Goal: Browse casually

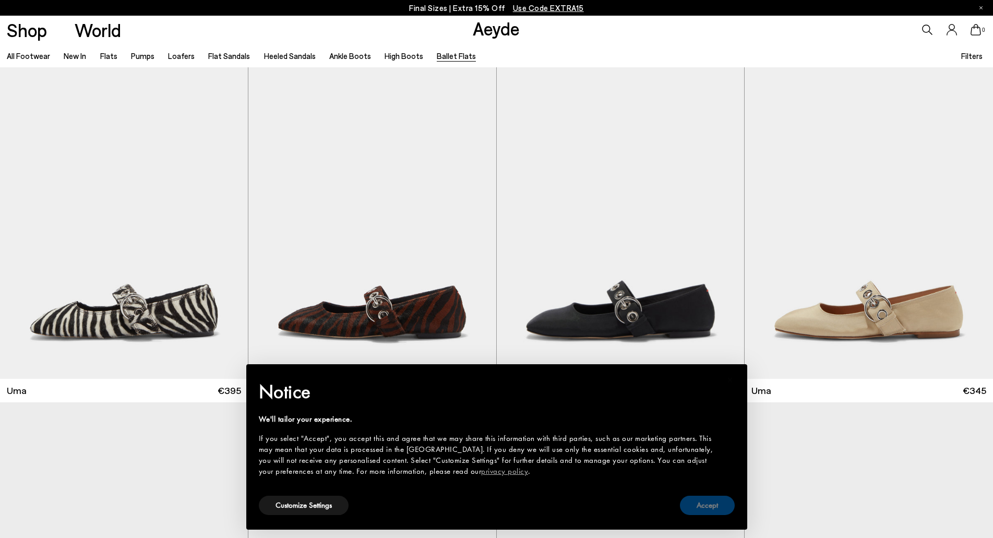
click at [712, 506] on button "Accept" at bounding box center [707, 505] width 55 height 19
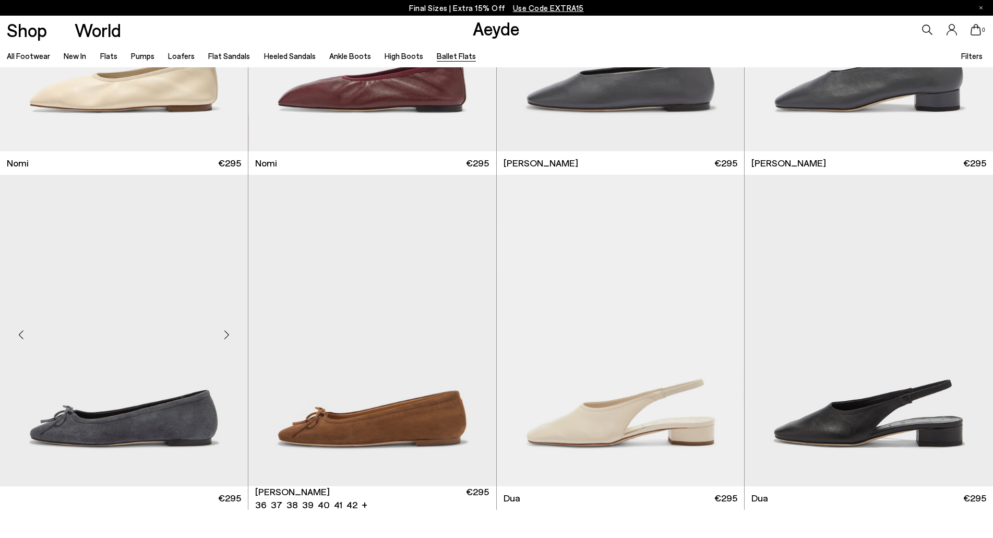
scroll to position [1901, 0]
click at [225, 341] on div "Next slide" at bounding box center [226, 335] width 31 height 31
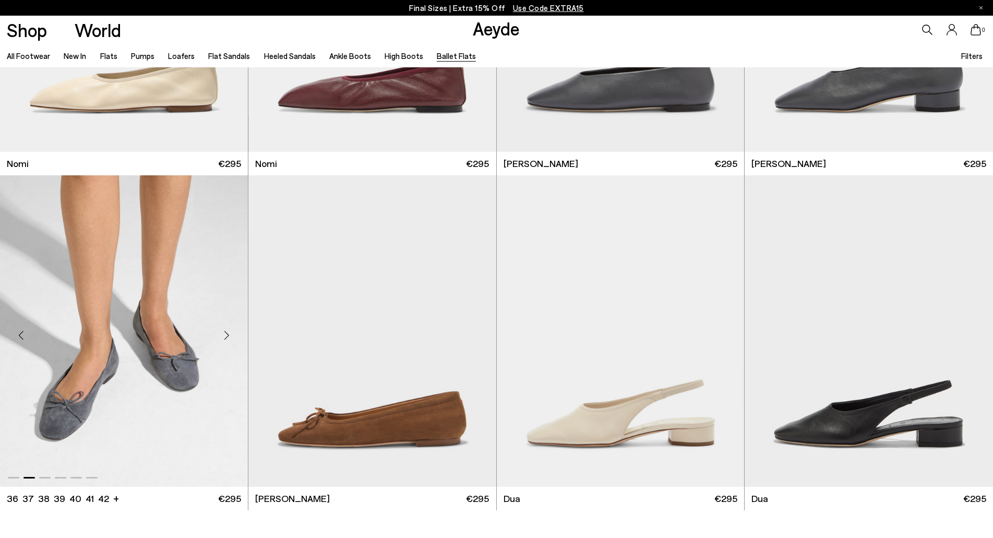
click at [225, 341] on div "Next slide" at bounding box center [226, 335] width 31 height 31
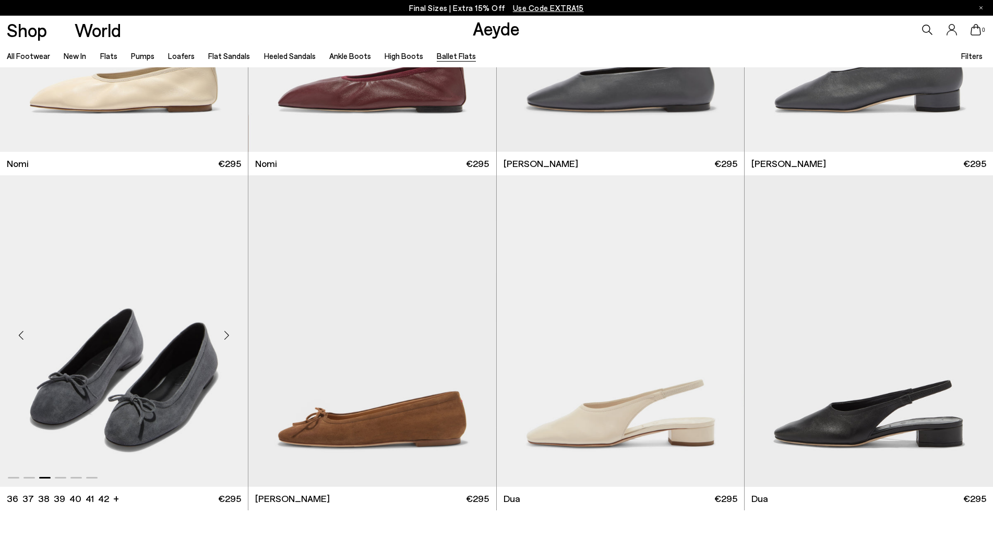
click at [225, 341] on div "Next slide" at bounding box center [226, 335] width 31 height 31
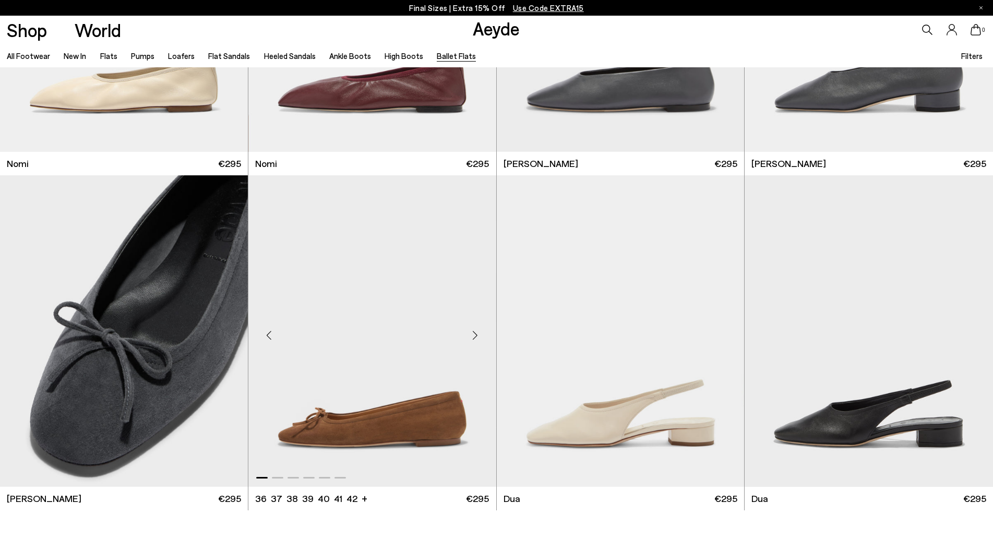
click at [475, 337] on div "Next slide" at bounding box center [475, 335] width 31 height 31
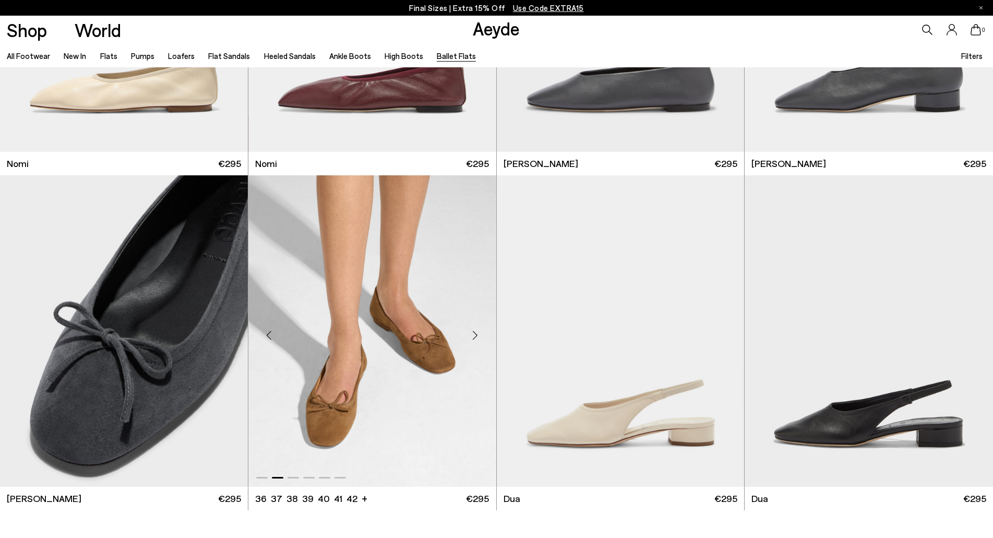
click at [475, 337] on div "Next slide" at bounding box center [475, 335] width 31 height 31
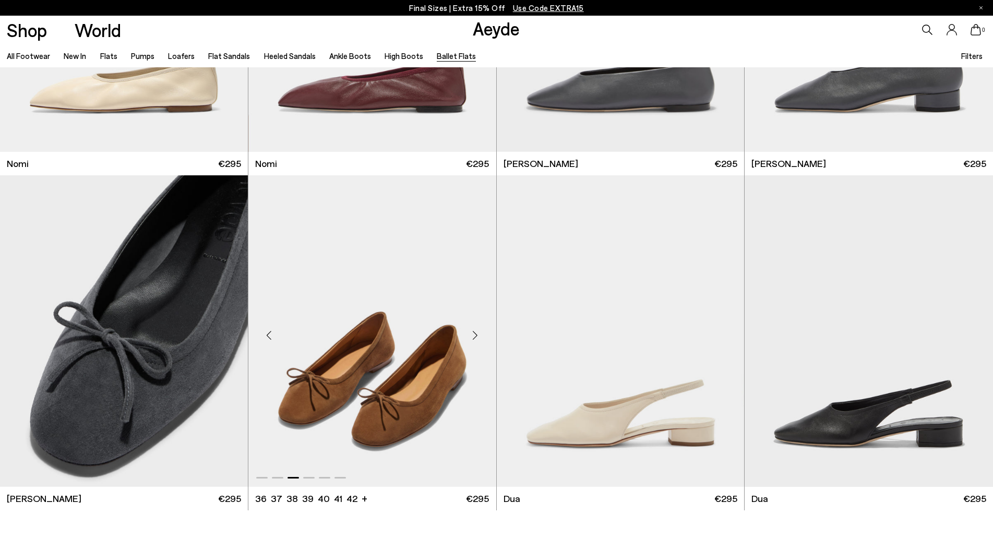
click at [475, 337] on div "Next slide" at bounding box center [475, 335] width 31 height 31
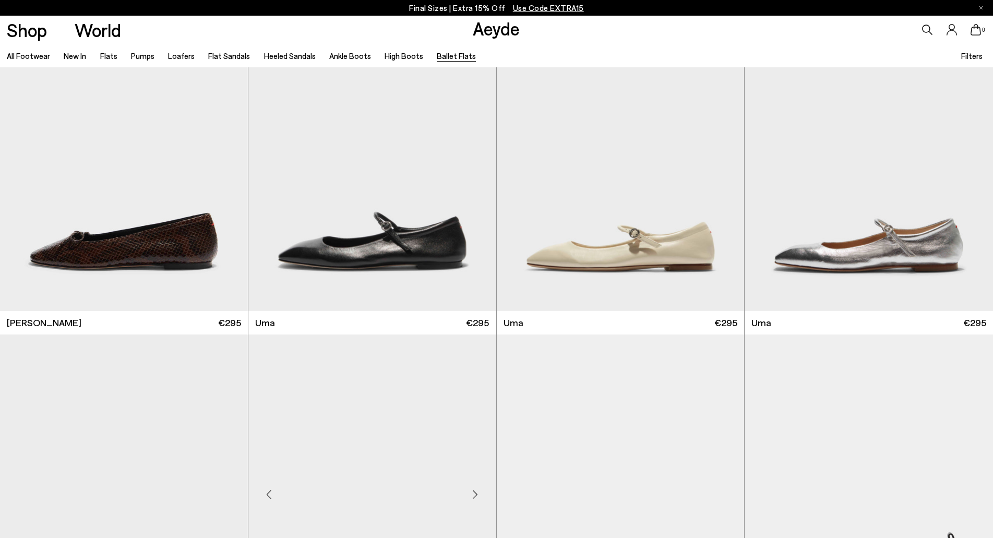
scroll to position [1070, 0]
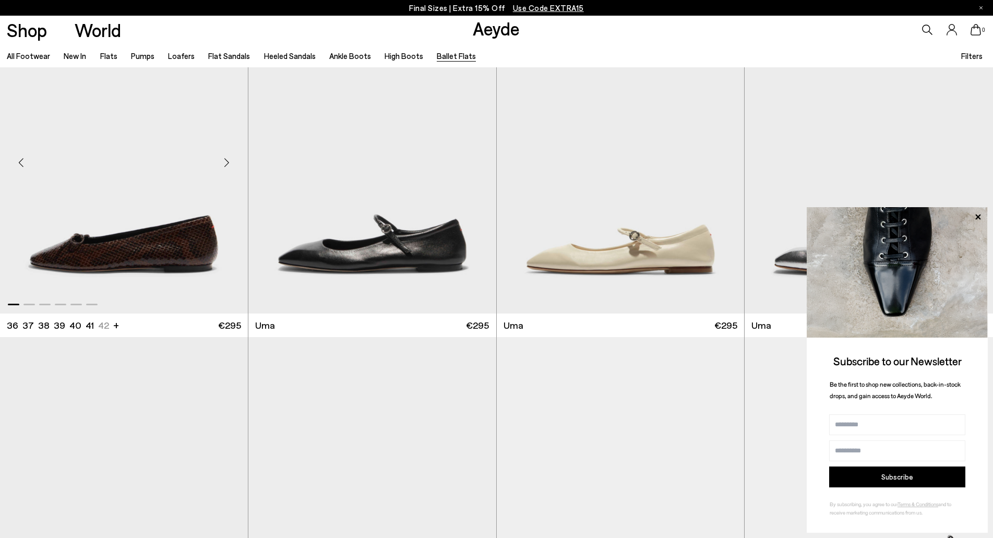
click at [226, 159] on div "Next slide" at bounding box center [226, 162] width 31 height 31
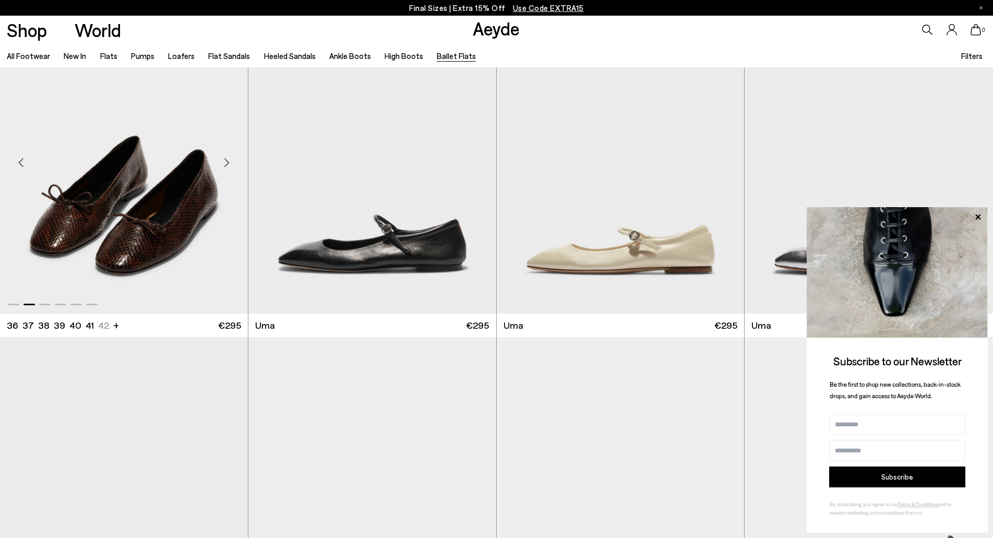
click at [226, 159] on div "Next slide" at bounding box center [226, 162] width 31 height 31
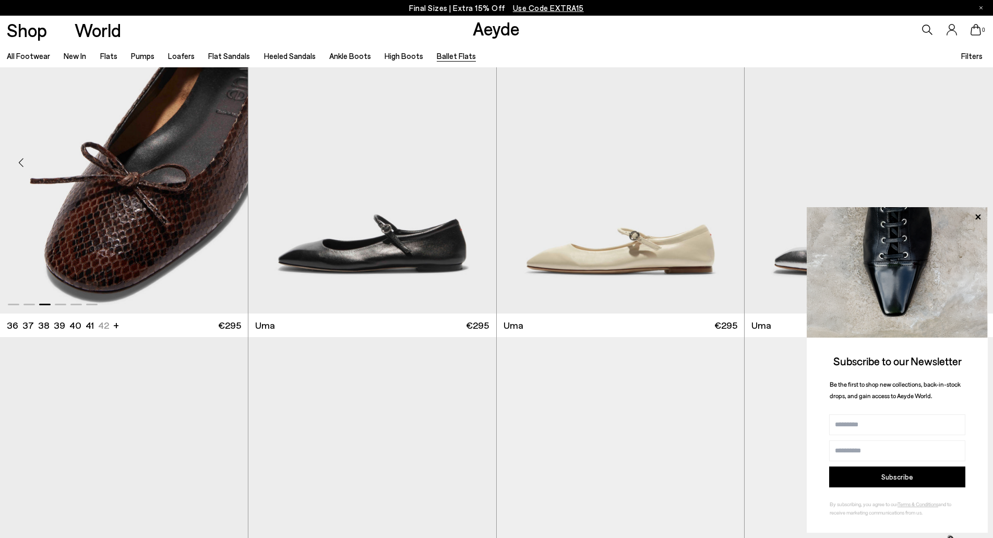
click at [226, 159] on div "Next slide" at bounding box center [226, 162] width 31 height 31
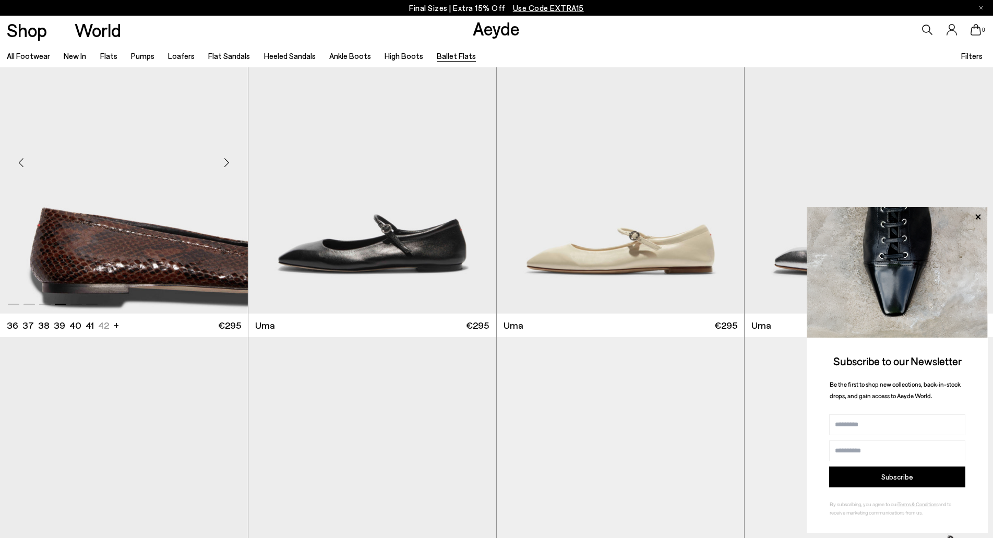
click at [226, 159] on div "Next slide" at bounding box center [226, 162] width 31 height 31
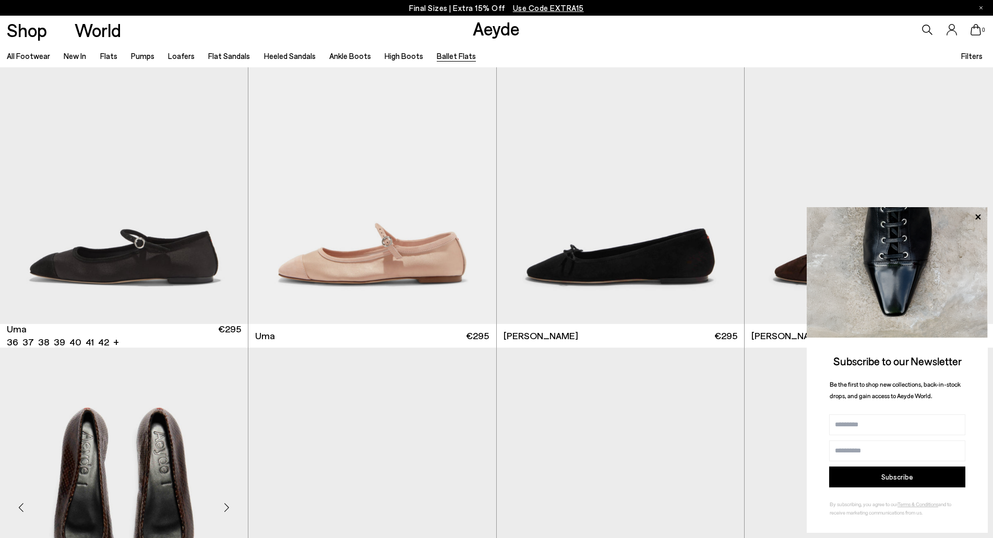
scroll to position [692, 0]
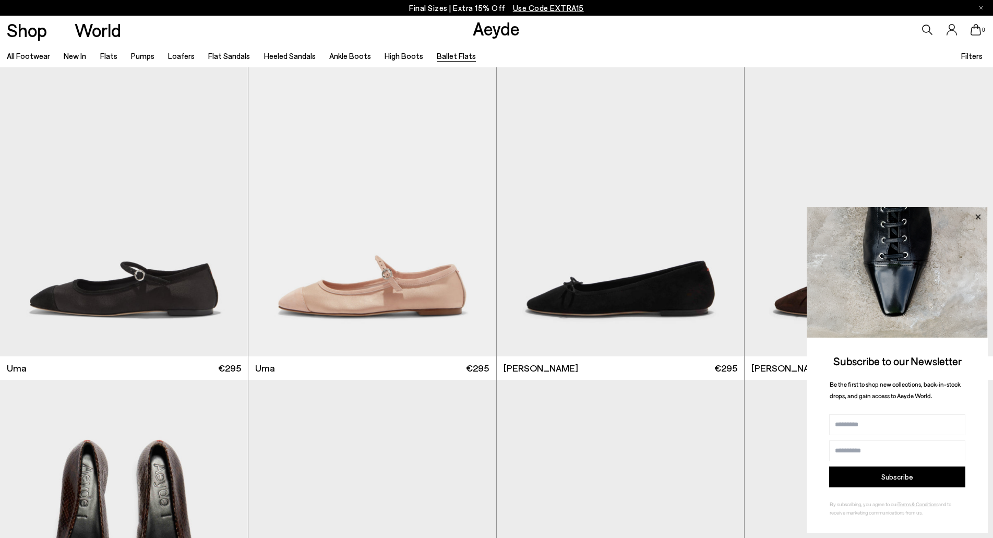
click at [977, 215] on icon at bounding box center [978, 217] width 14 height 14
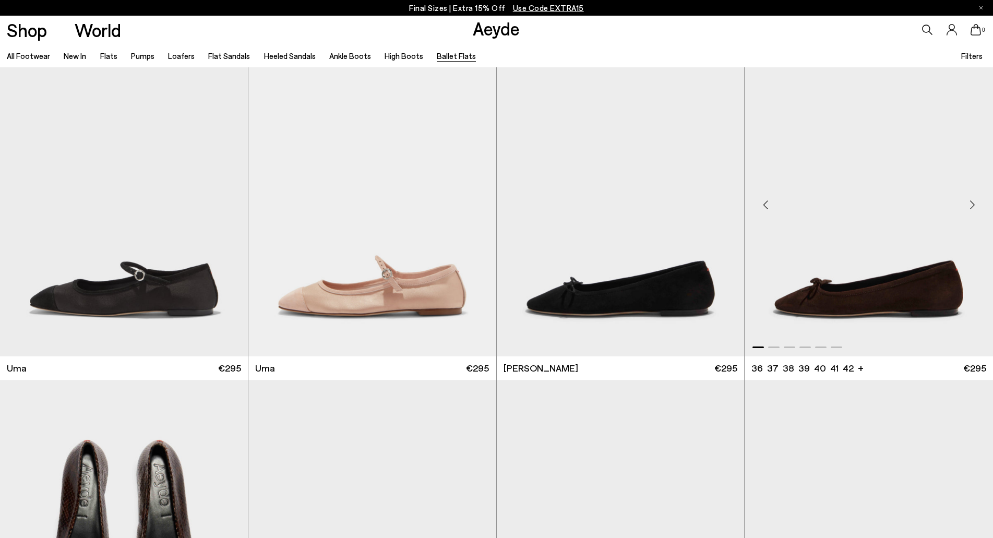
click at [973, 201] on div "Next slide" at bounding box center [972, 204] width 31 height 31
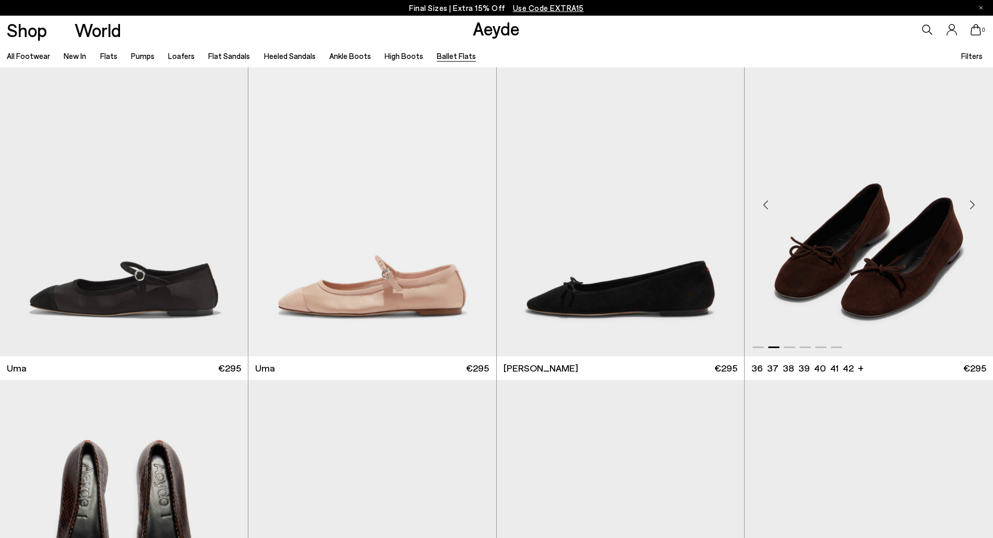
click at [973, 201] on div "Next slide" at bounding box center [972, 204] width 31 height 31
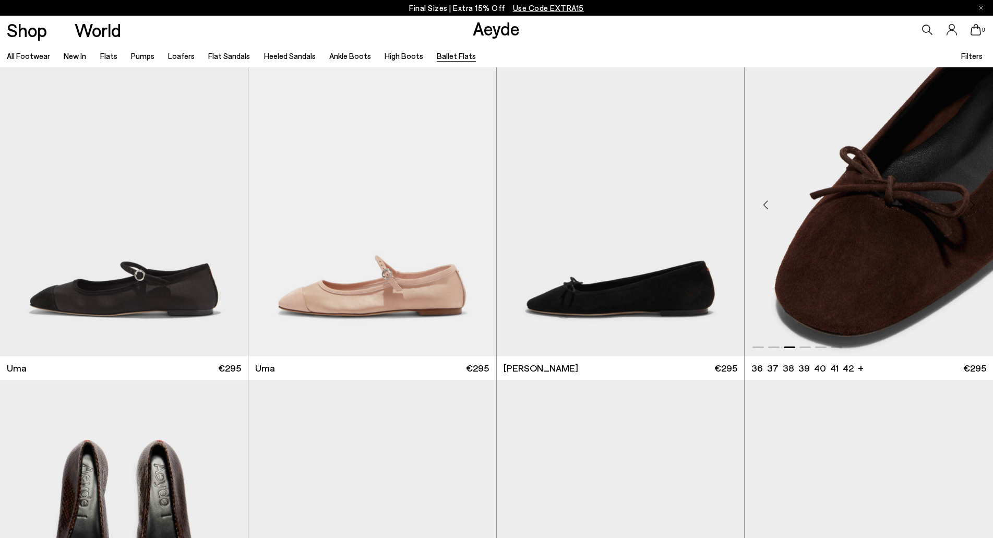
click at [973, 201] on div "Next slide" at bounding box center [972, 204] width 31 height 31
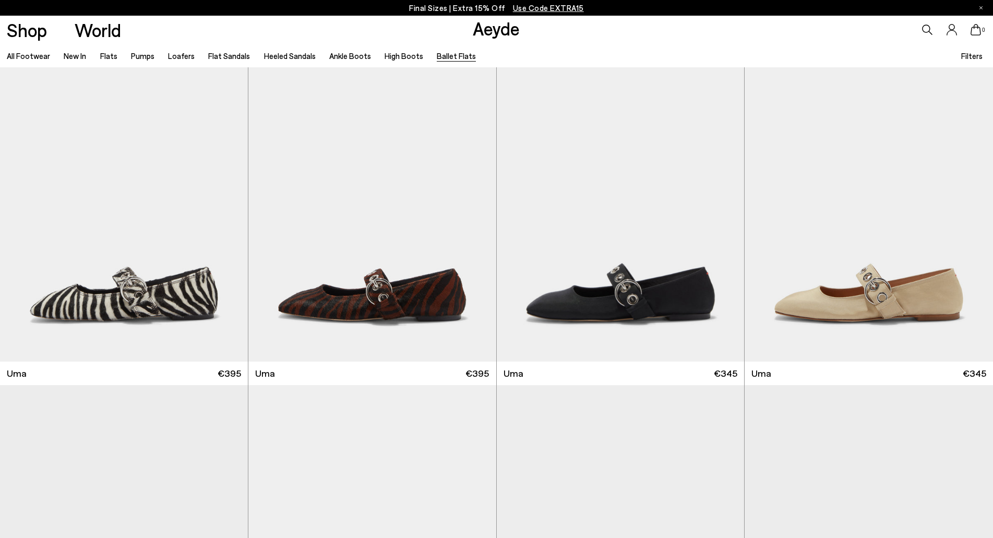
scroll to position [0, 0]
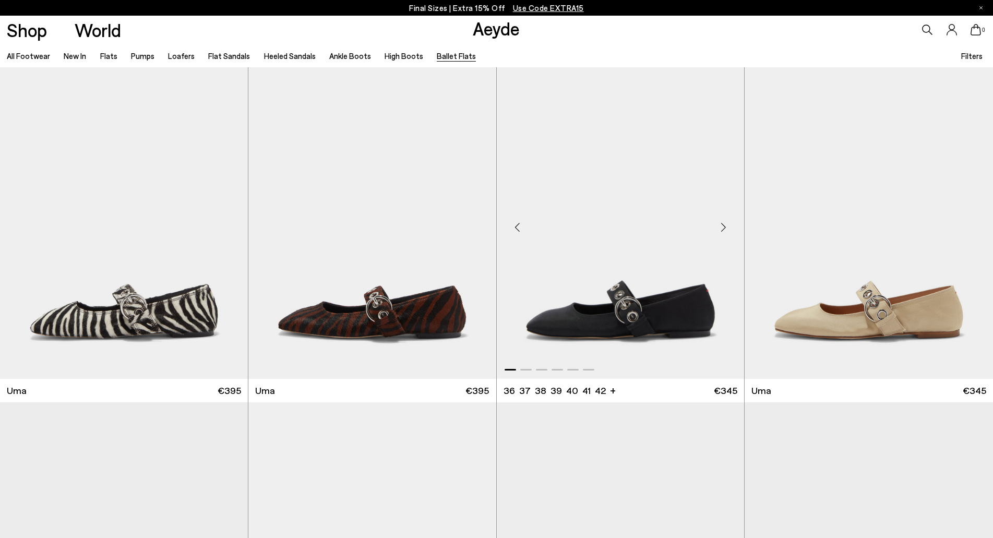
click at [720, 233] on div "Next slide" at bounding box center [723, 227] width 31 height 31
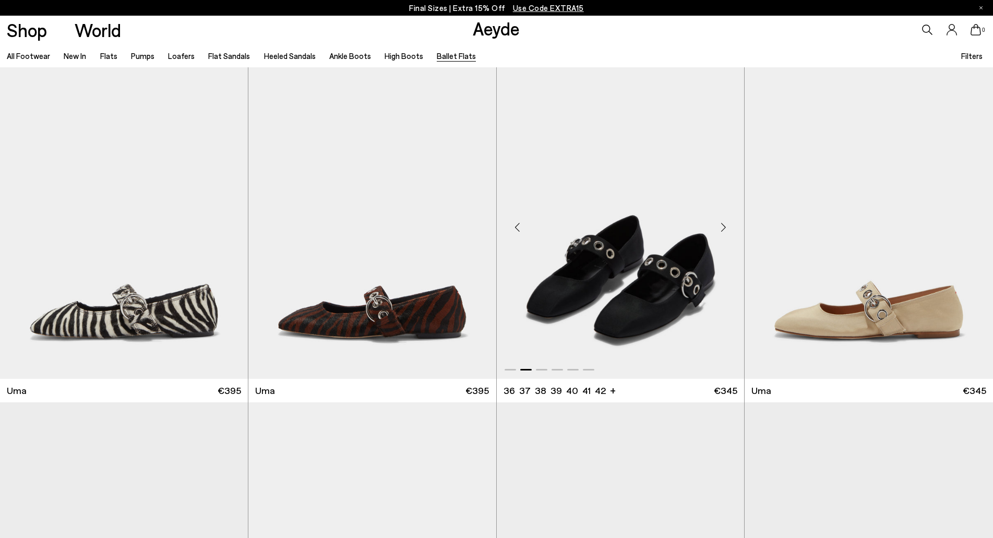
click at [720, 233] on div "Next slide" at bounding box center [723, 227] width 31 height 31
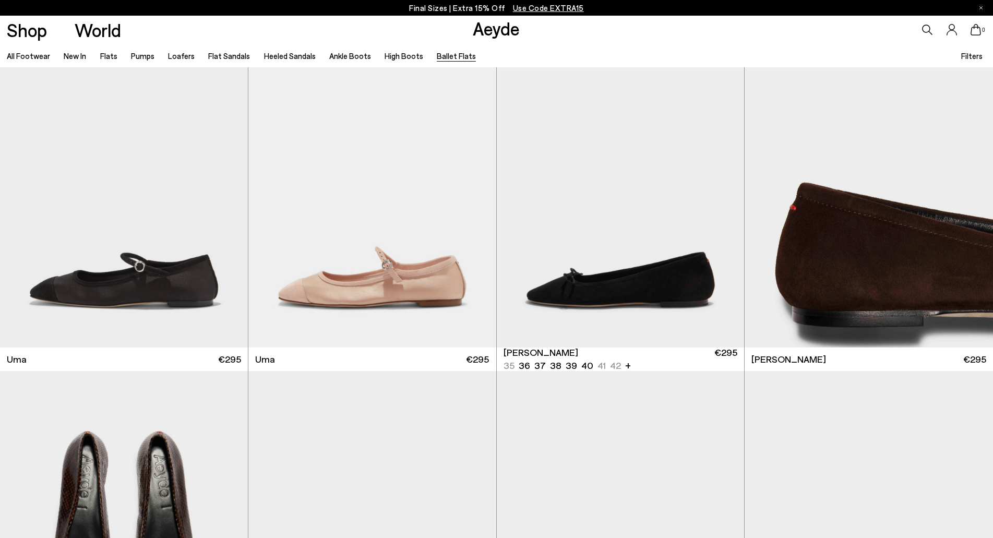
scroll to position [702, 0]
